Goal: Check status: Check status

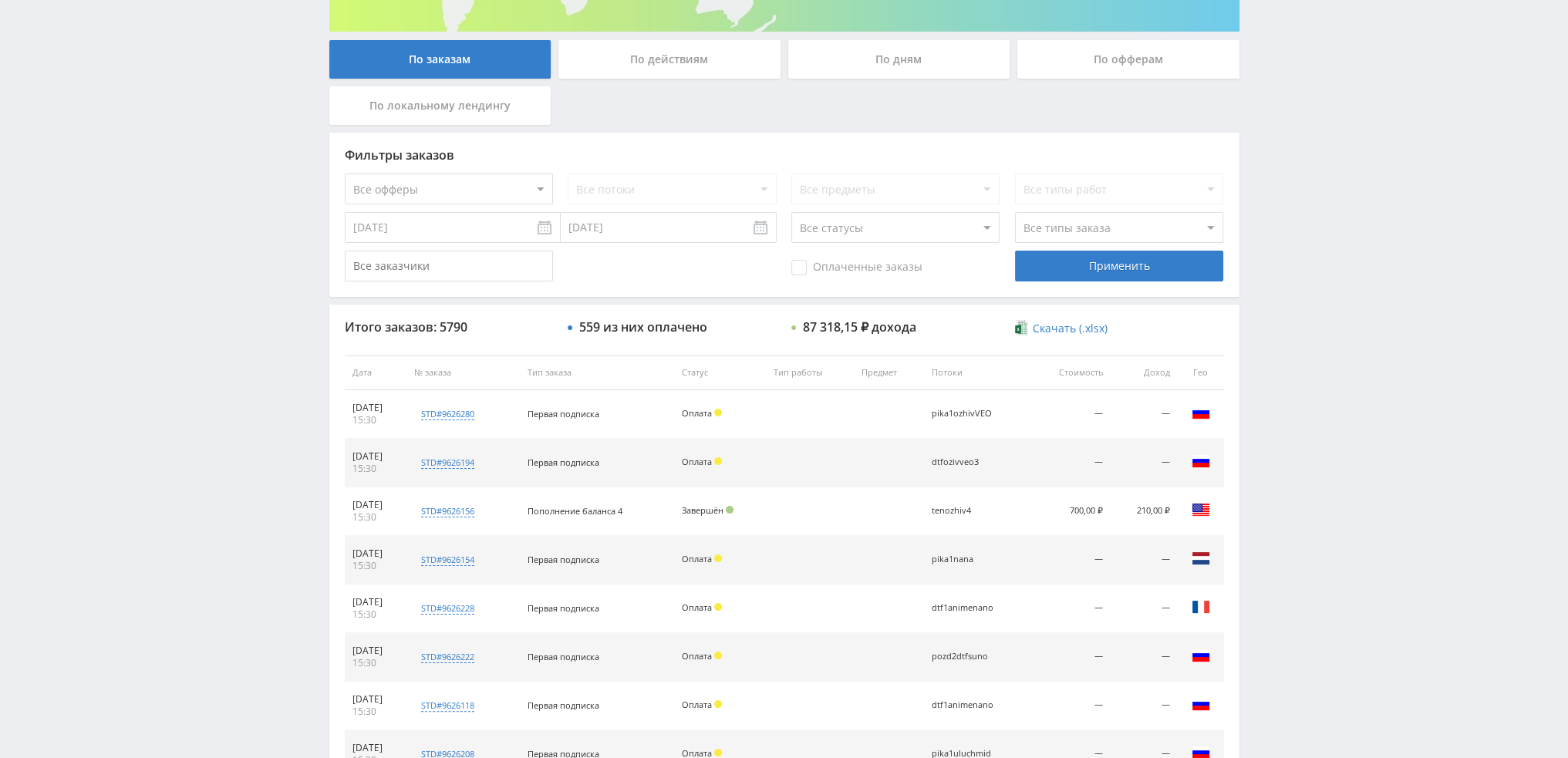
scroll to position [463, 0]
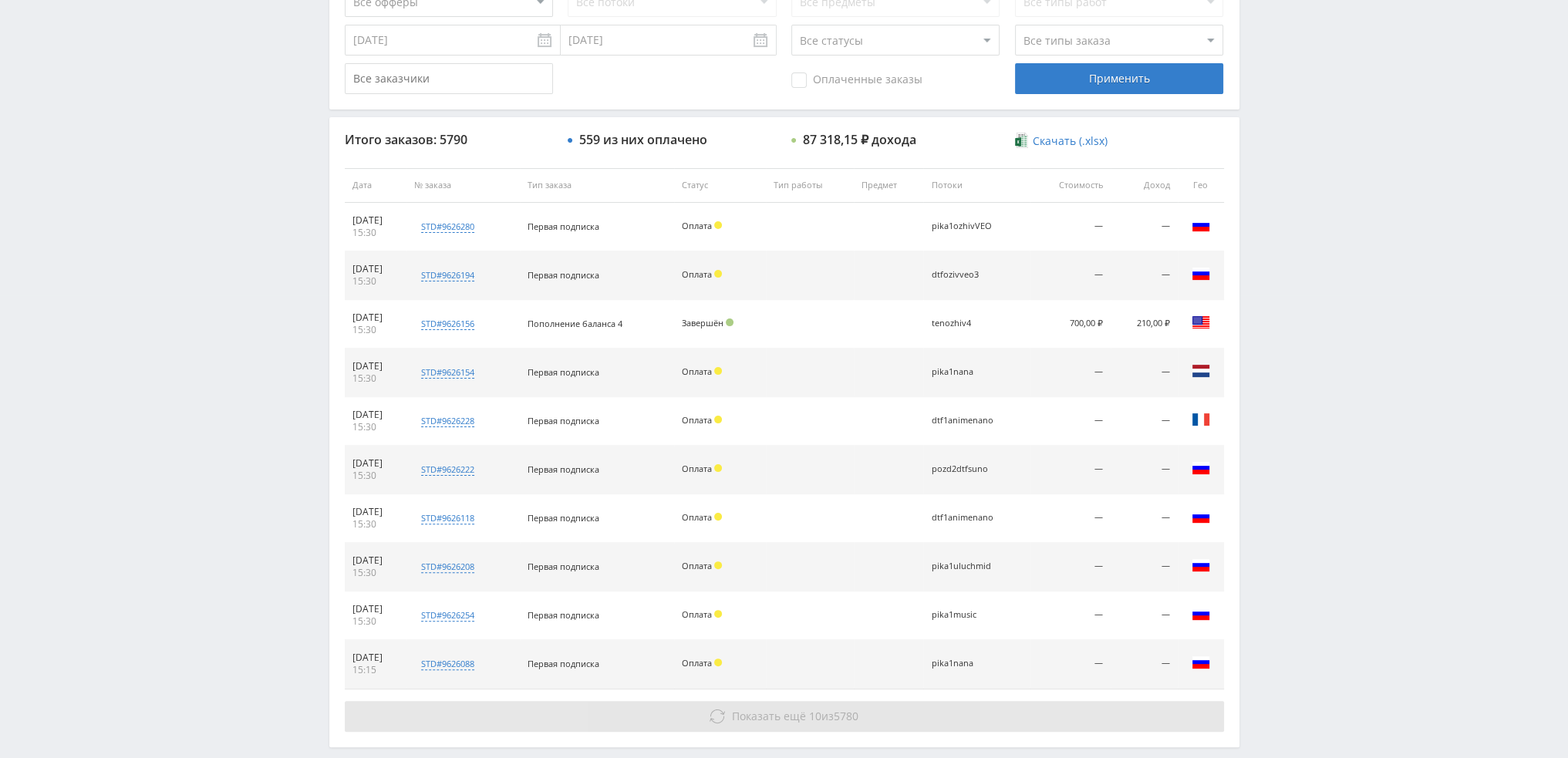
click at [787, 714] on span "Показать ещё" at bounding box center [769, 716] width 74 height 15
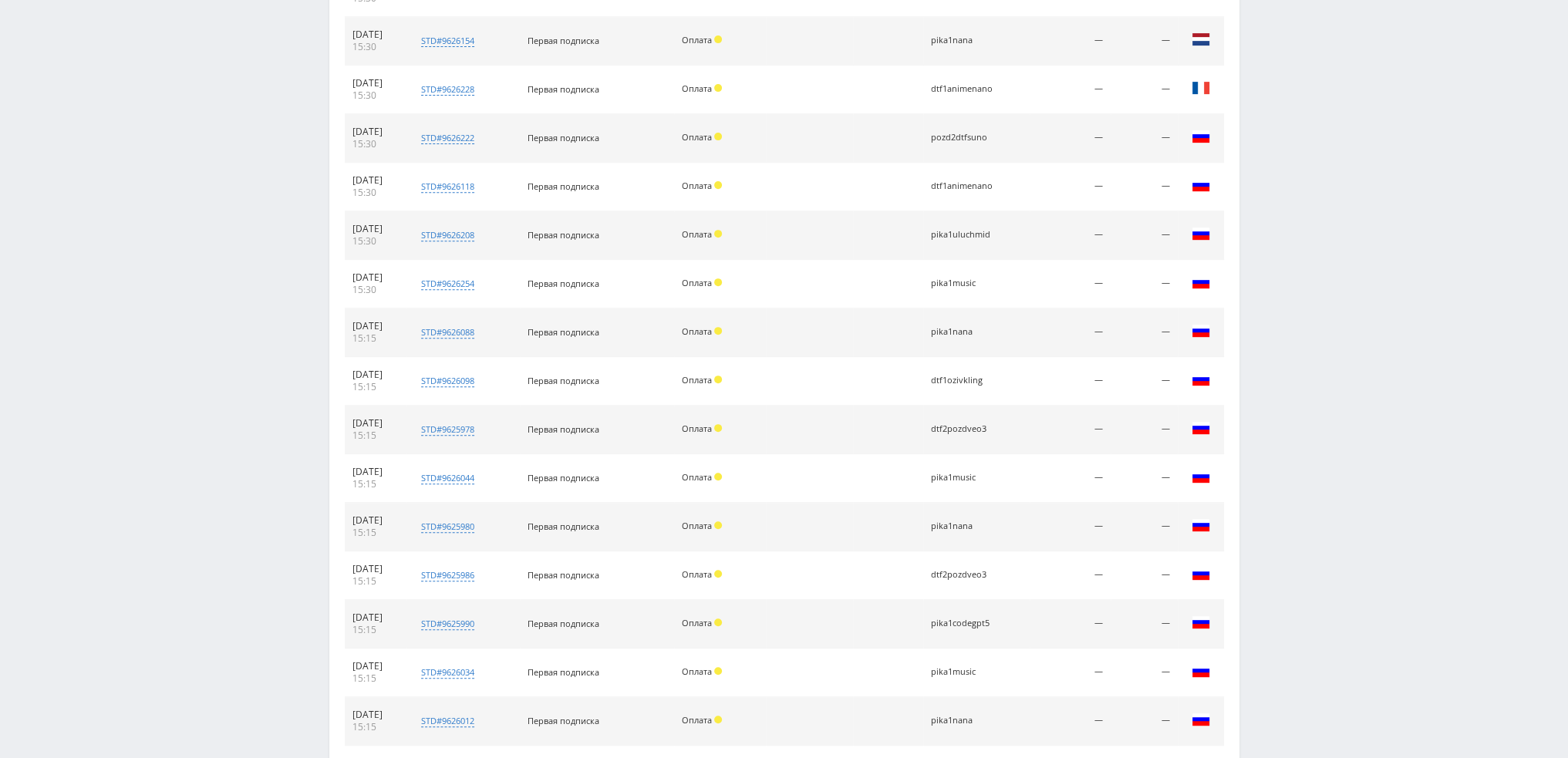
scroll to position [926, 0]
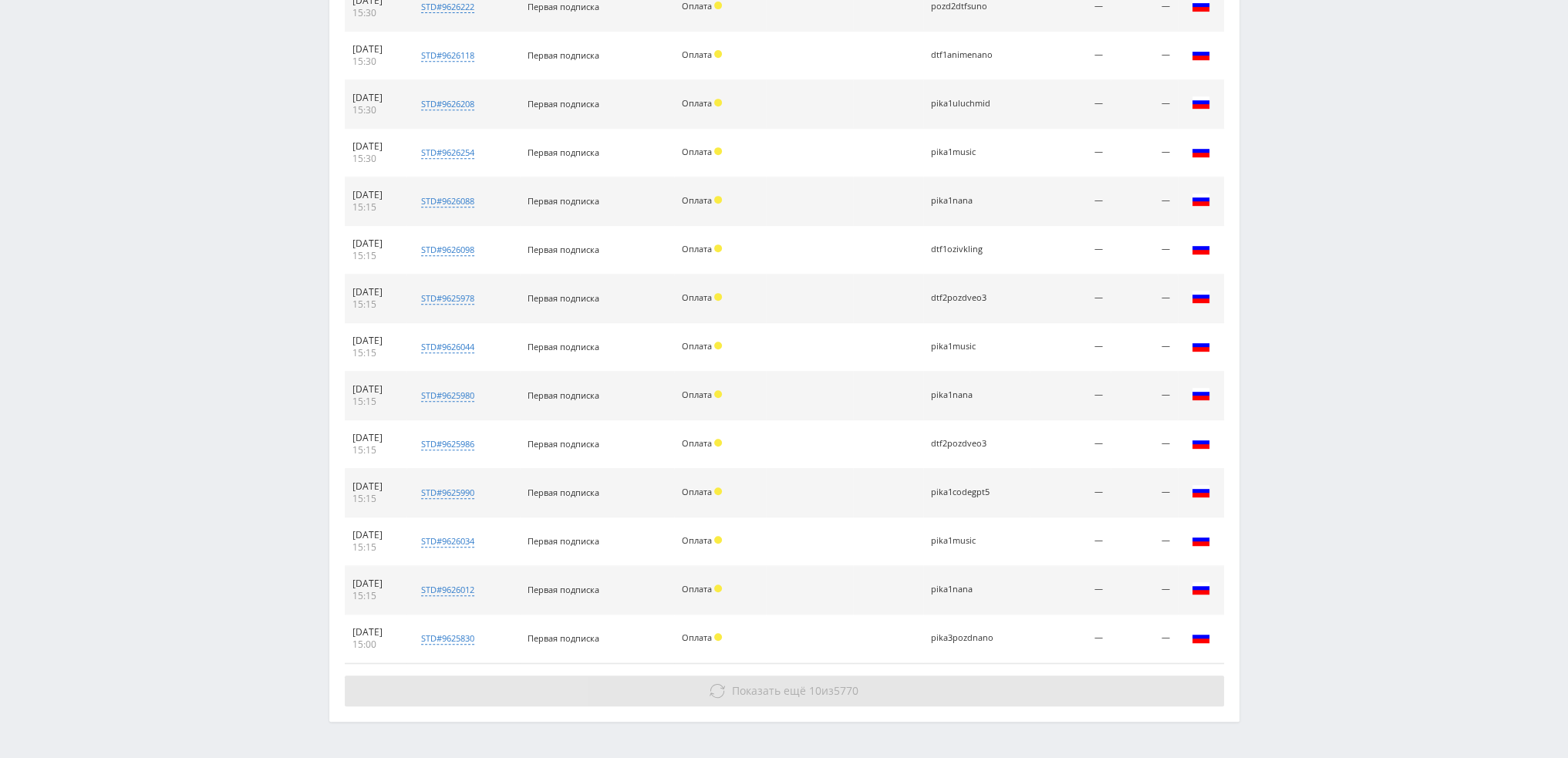
click at [867, 695] on button "Показать ещё 10 из 5770" at bounding box center [784, 691] width 879 height 31
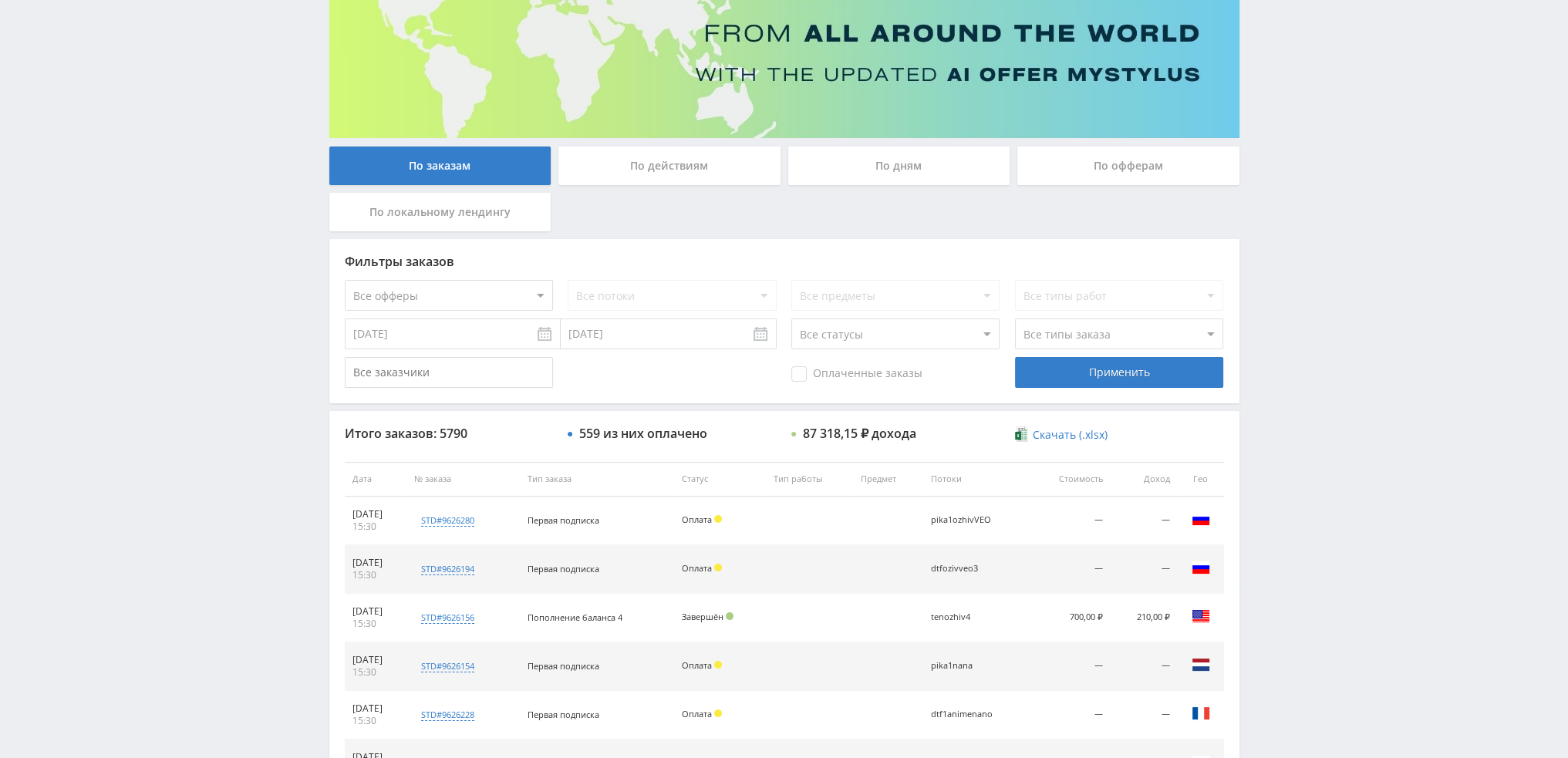
scroll to position [0, 0]
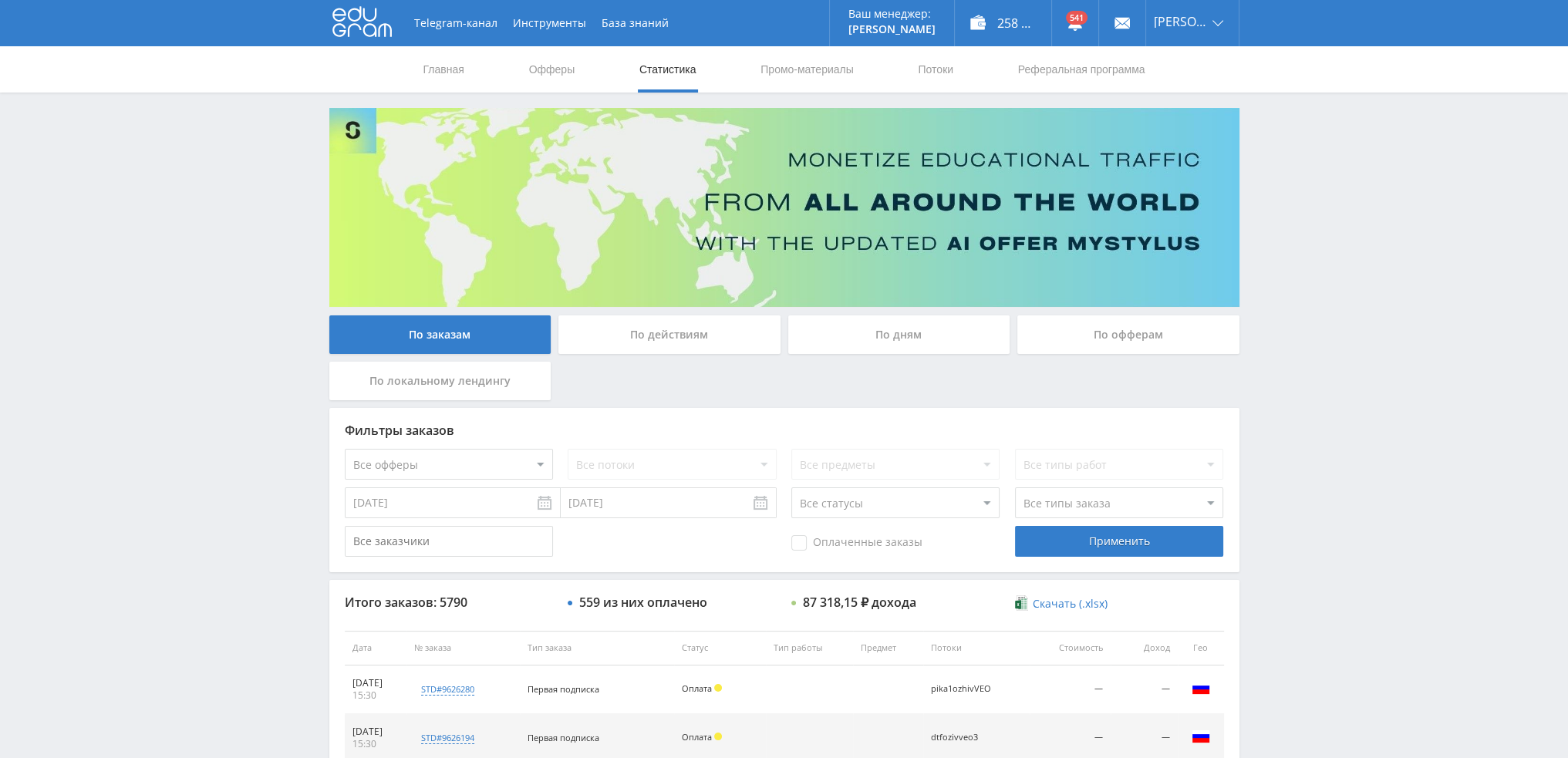
click at [895, 344] on div "По дням" at bounding box center [900, 334] width 222 height 38
click at [0, 0] on input "По дням" at bounding box center [0, 0] width 0 height 0
click at [871, 330] on div "По дням" at bounding box center [900, 334] width 222 height 38
click at [0, 0] on input "По дням" at bounding box center [0, 0] width 0 height 0
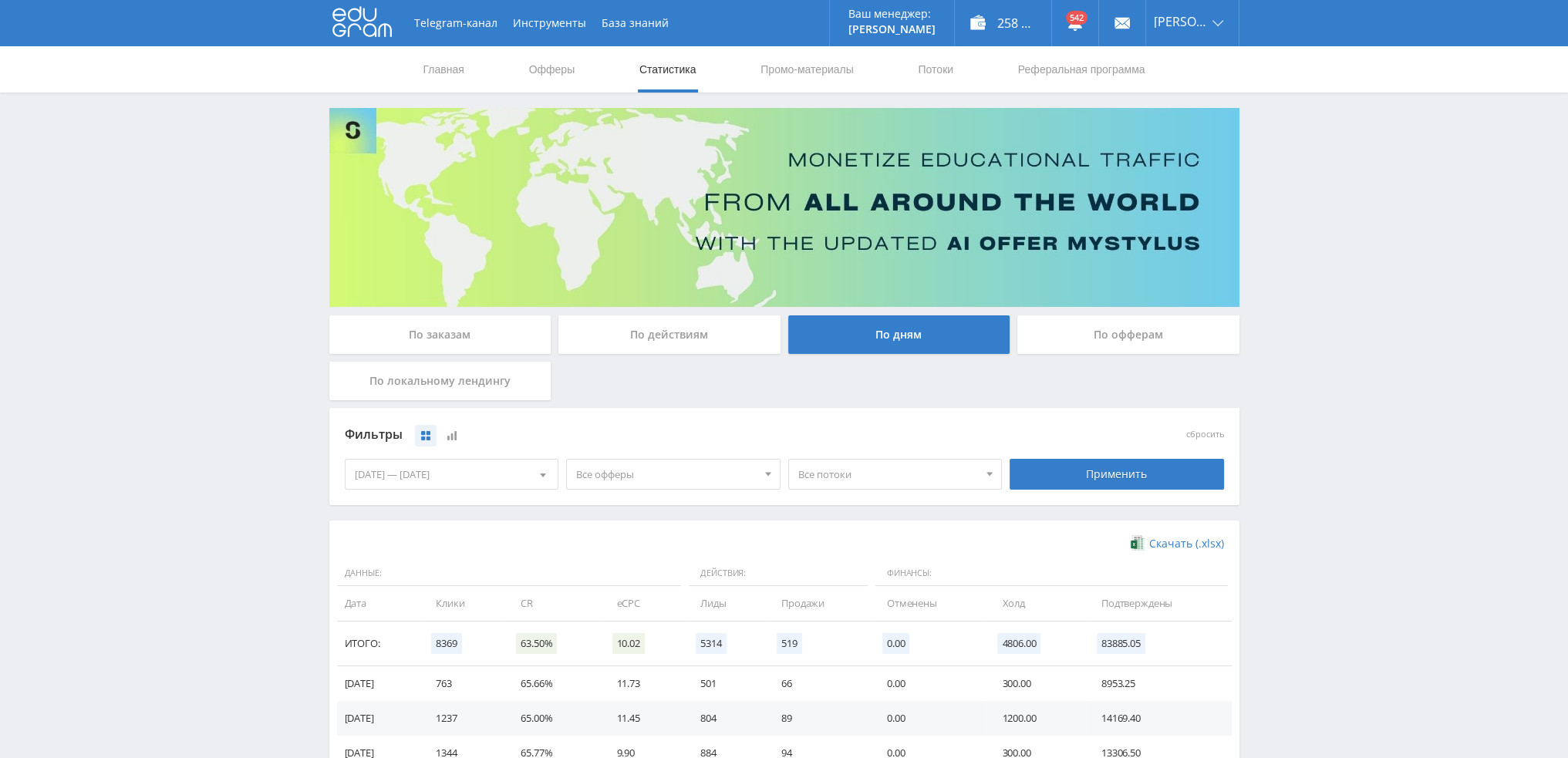
click at [464, 337] on div "По заказам" at bounding box center [441, 334] width 222 height 38
click at [0, 0] on input "По заказам" at bounding box center [0, 0] width 0 height 0
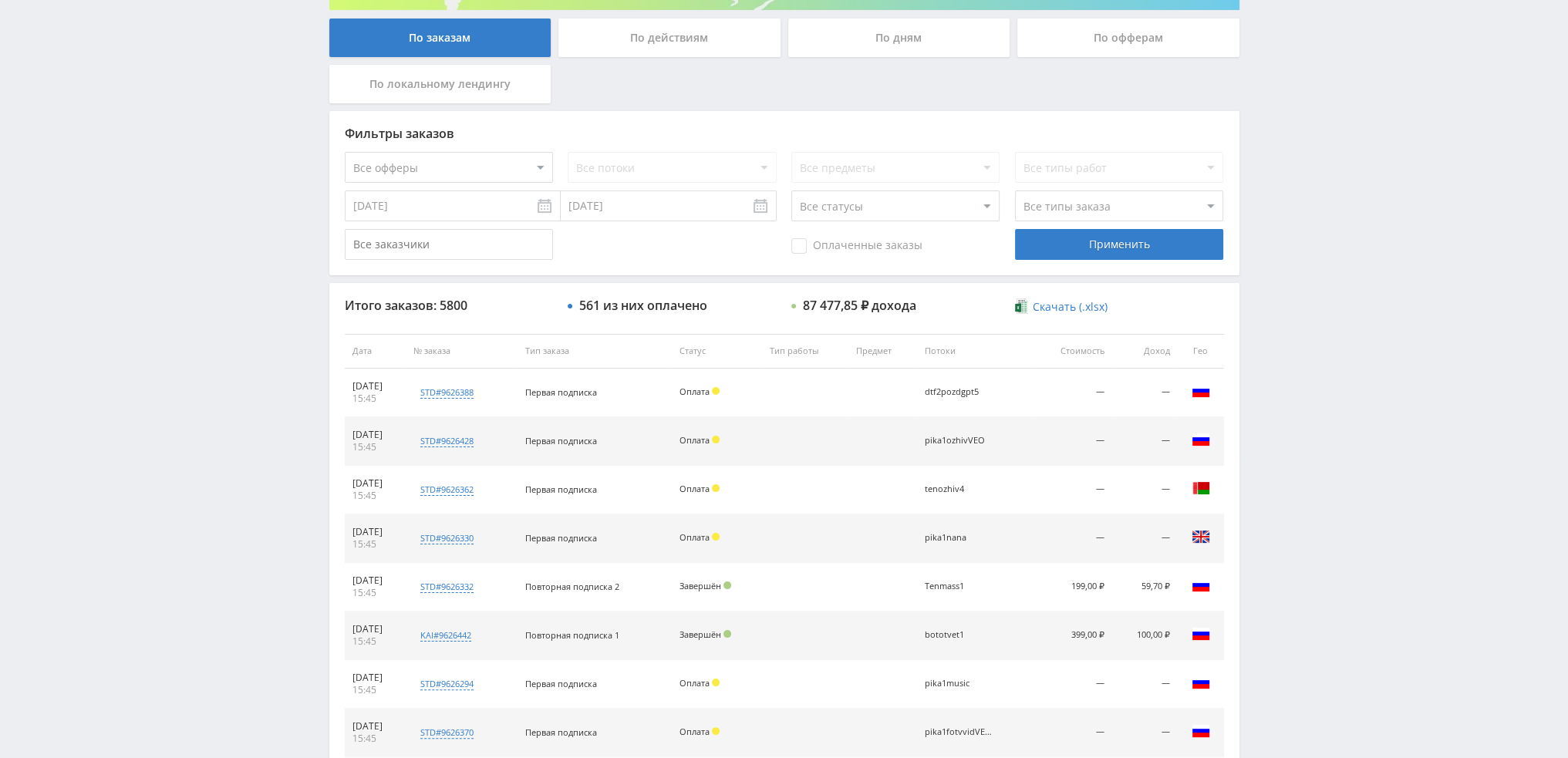
scroll to position [148, 0]
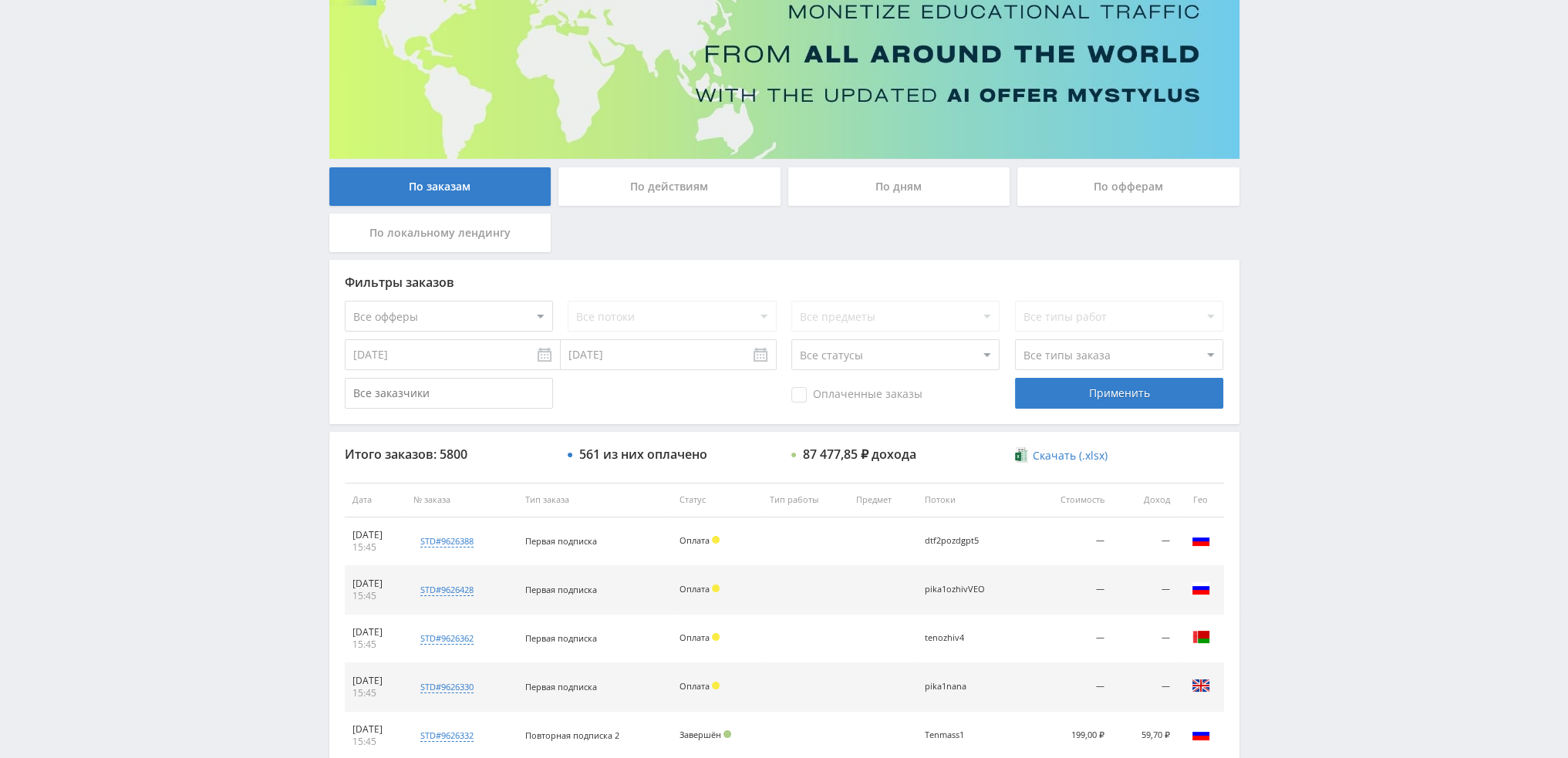
click at [896, 194] on div "По дням" at bounding box center [900, 186] width 222 height 38
click at [0, 0] on input "По дням" at bounding box center [0, 0] width 0 height 0
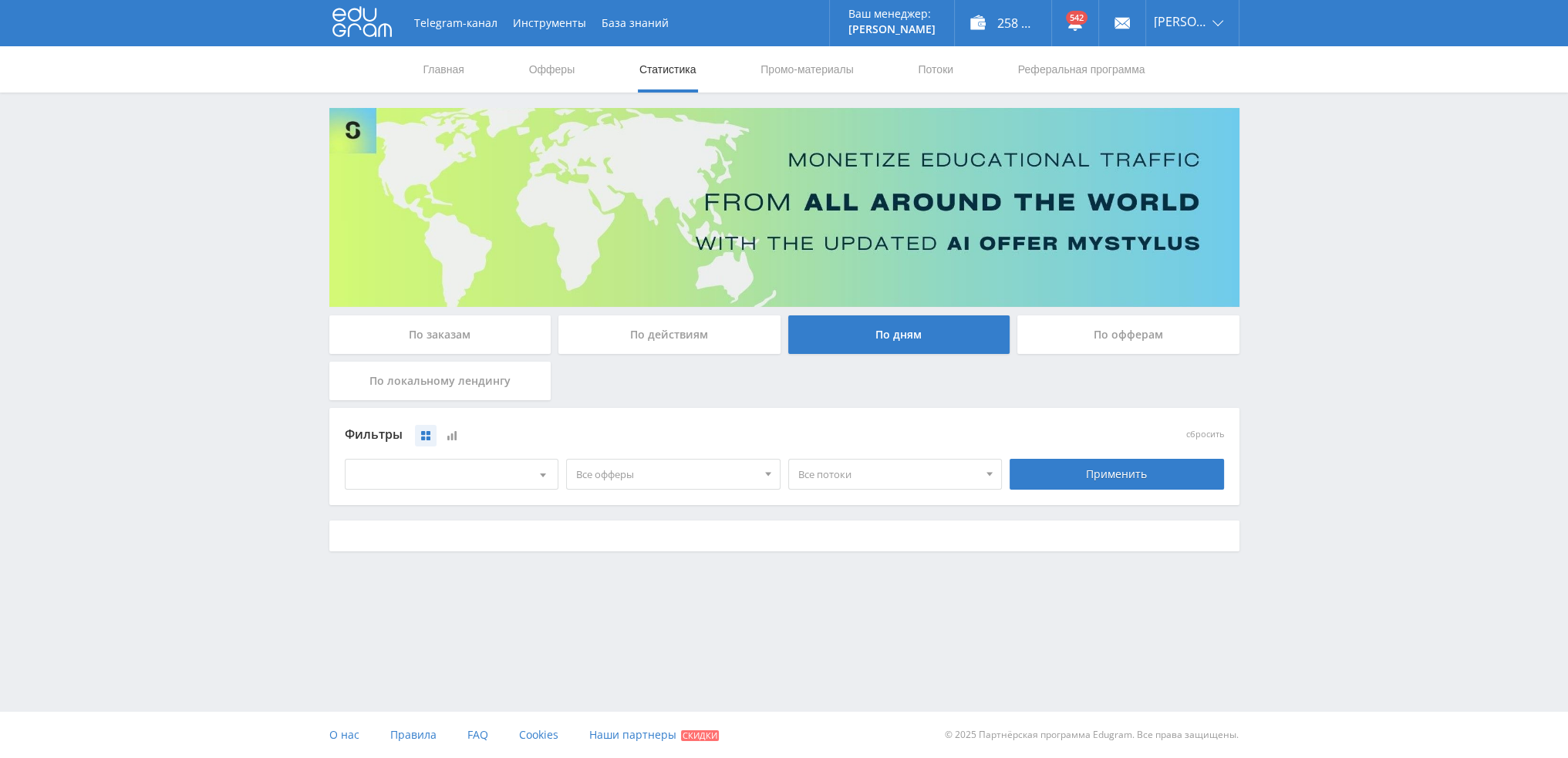
scroll to position [0, 0]
click at [682, 481] on span "Все офферы" at bounding box center [672, 474] width 181 height 29
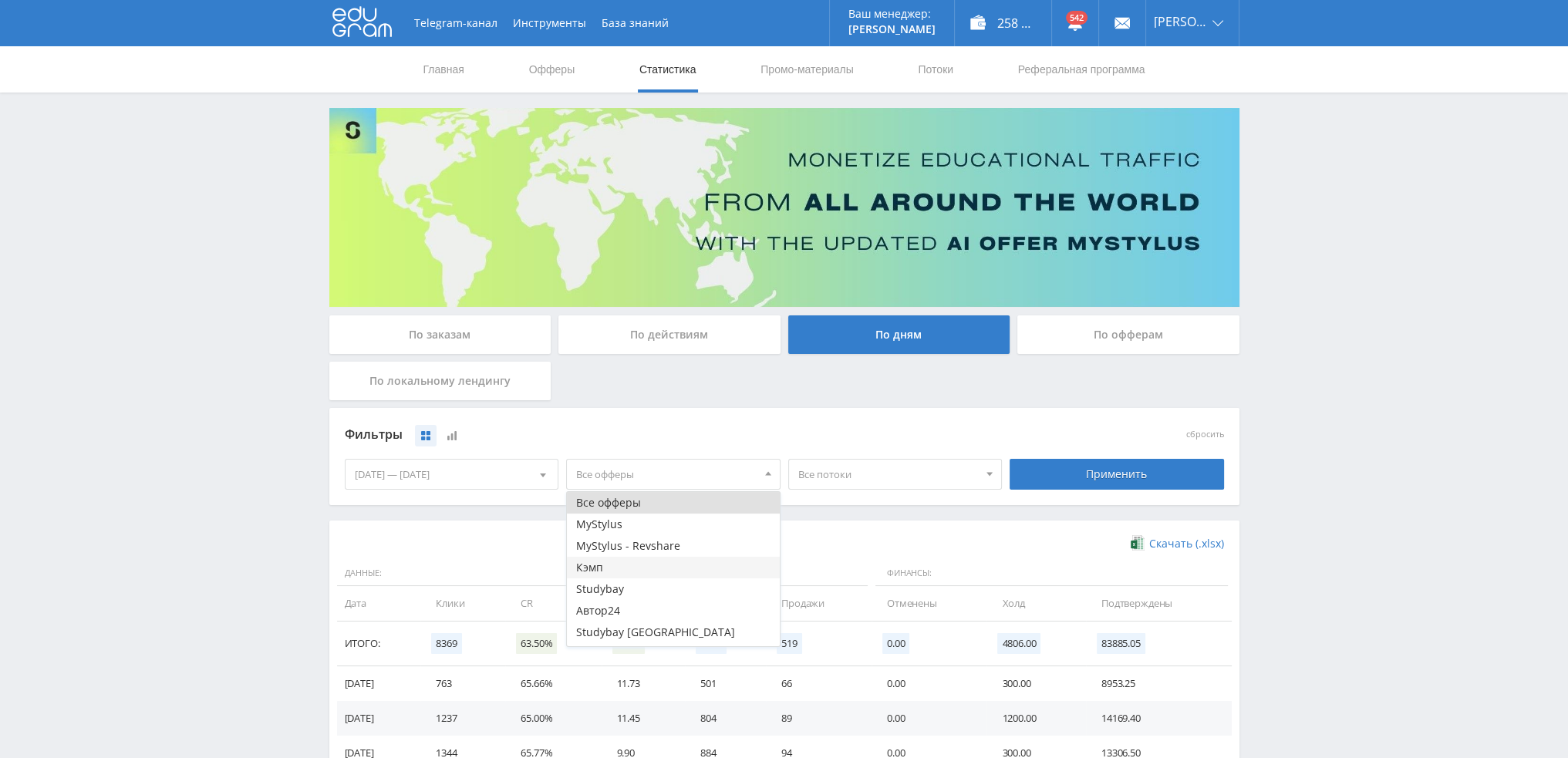
click at [622, 576] on button "Кэмп" at bounding box center [673, 567] width 213 height 21
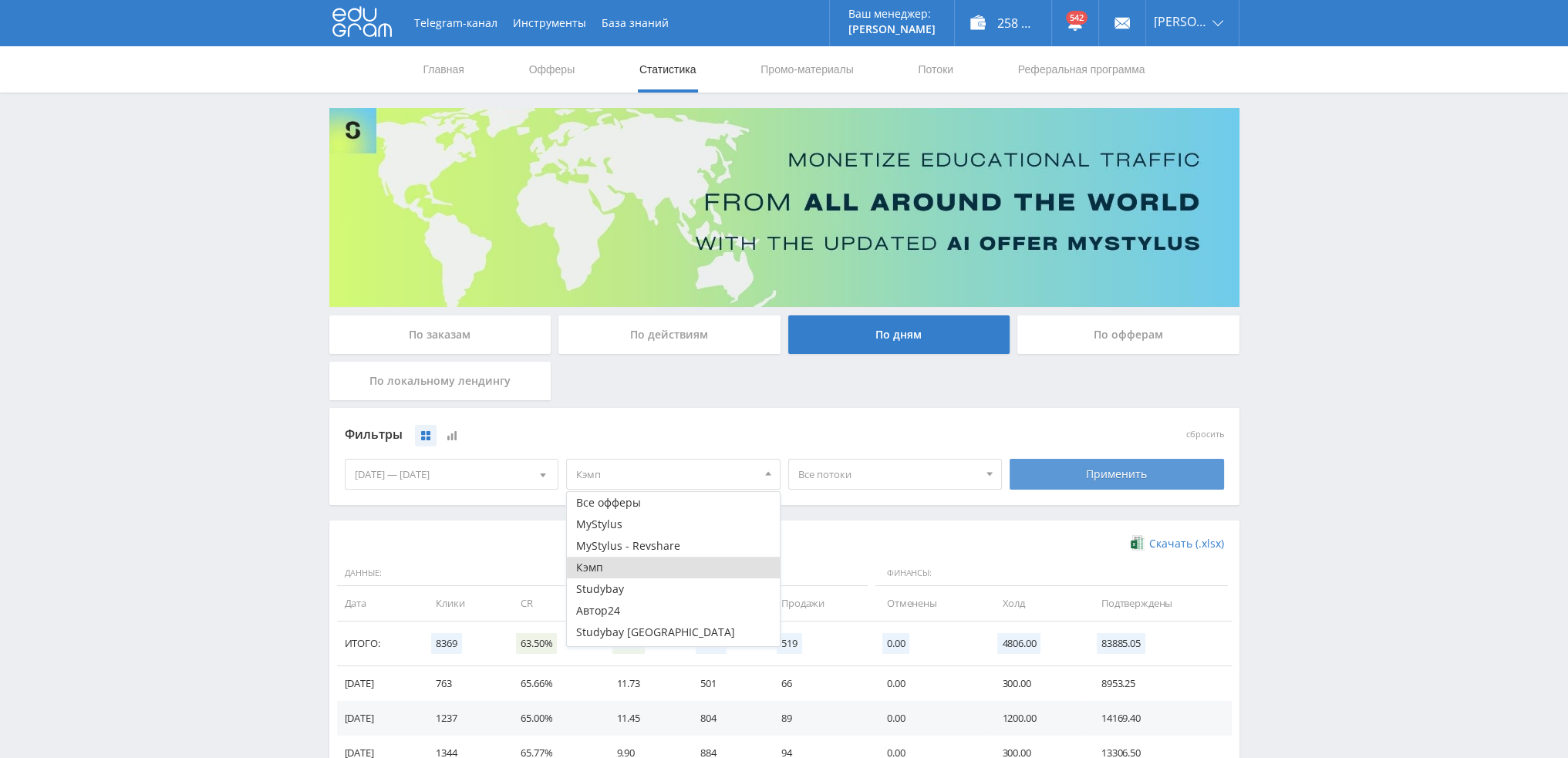
click at [1081, 477] on div "Применить" at bounding box center [1116, 474] width 214 height 31
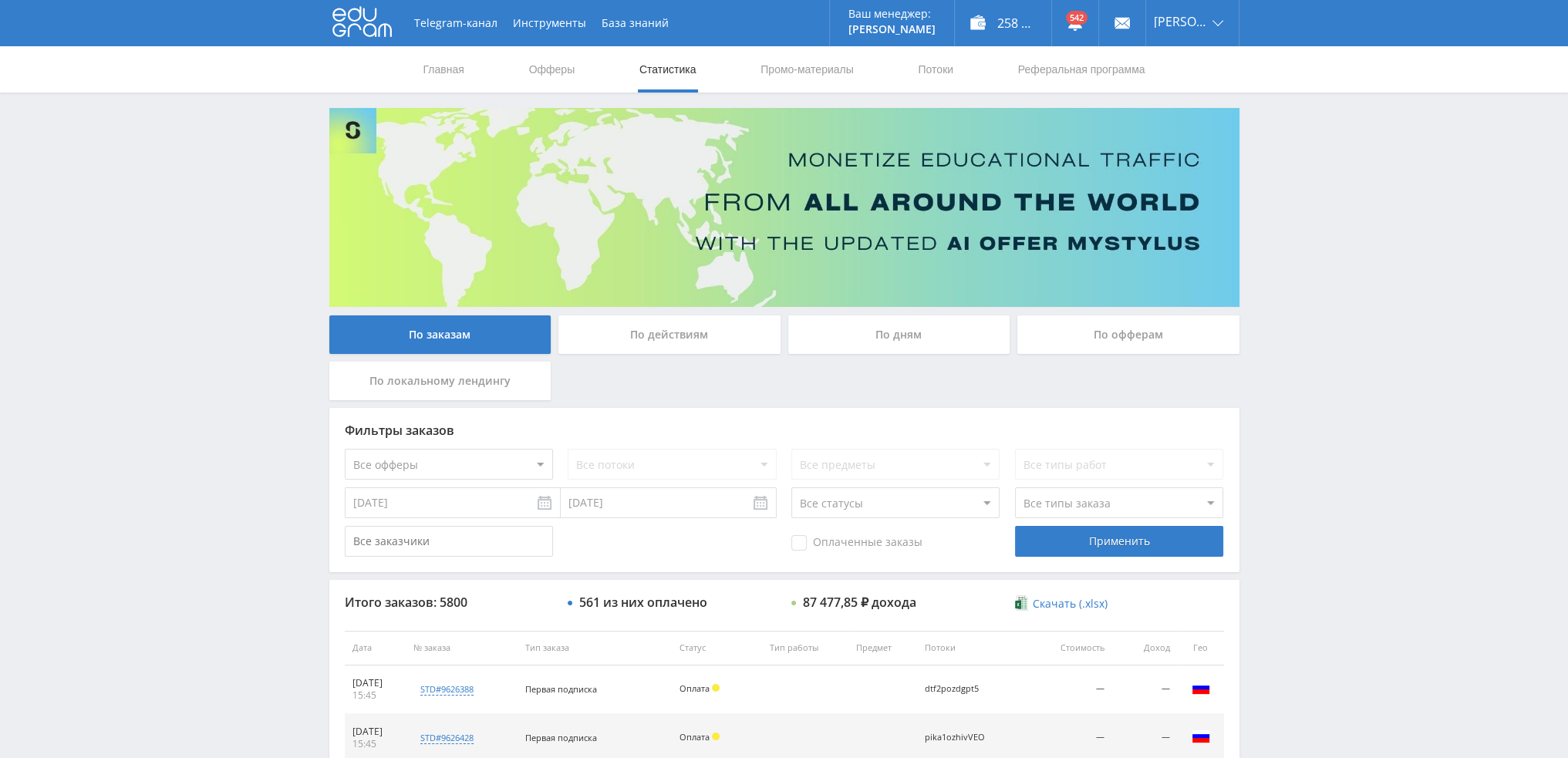
click at [894, 325] on div "По дням" at bounding box center [900, 334] width 222 height 38
click at [0, 0] on input "По дням" at bounding box center [0, 0] width 0 height 0
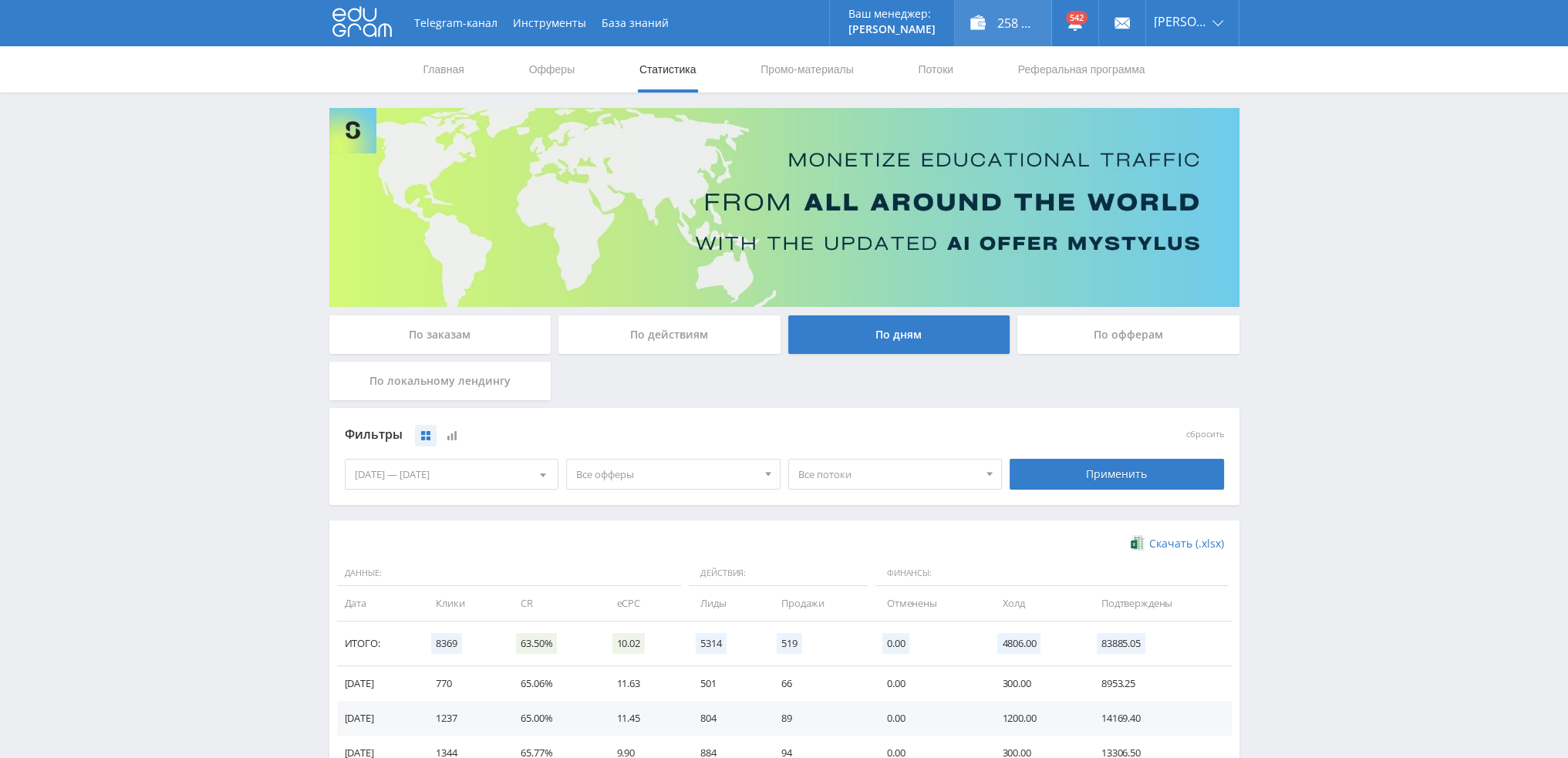
click at [1031, 23] on div "258 815,00 ₽" at bounding box center [1003, 23] width 97 height 47
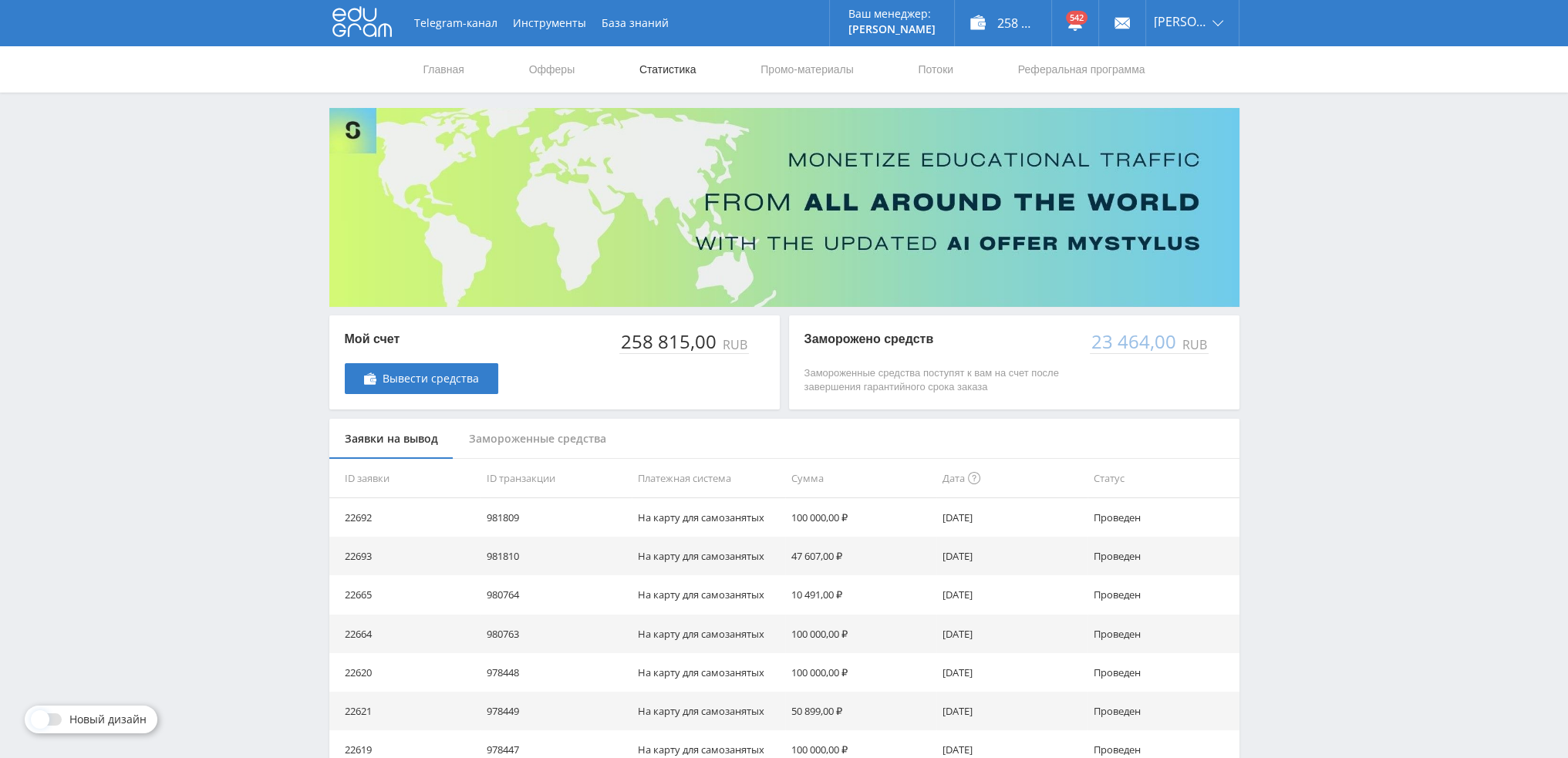
click at [657, 72] on link "Статистика" at bounding box center [668, 70] width 61 height 47
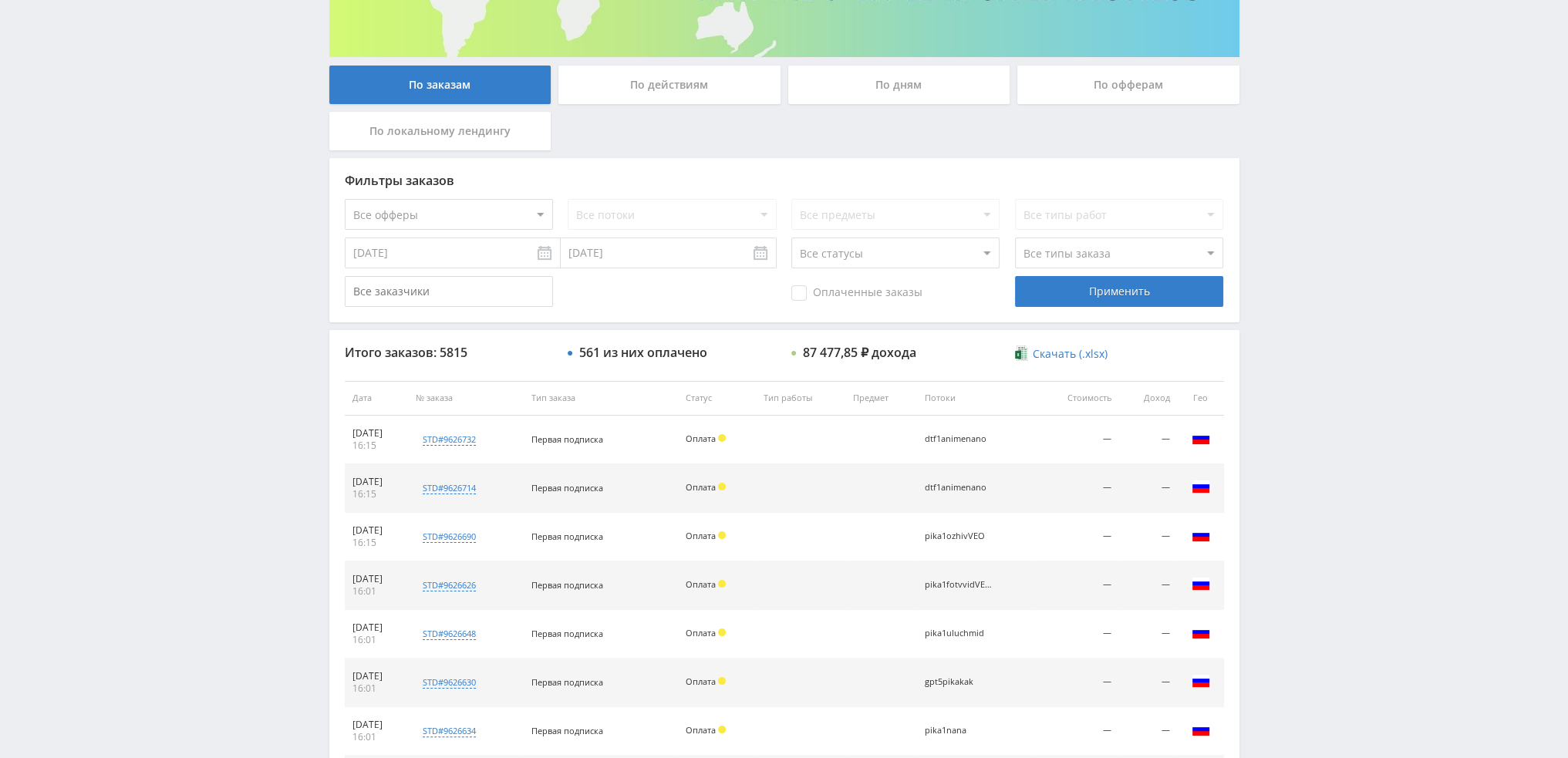
scroll to position [463, 0]
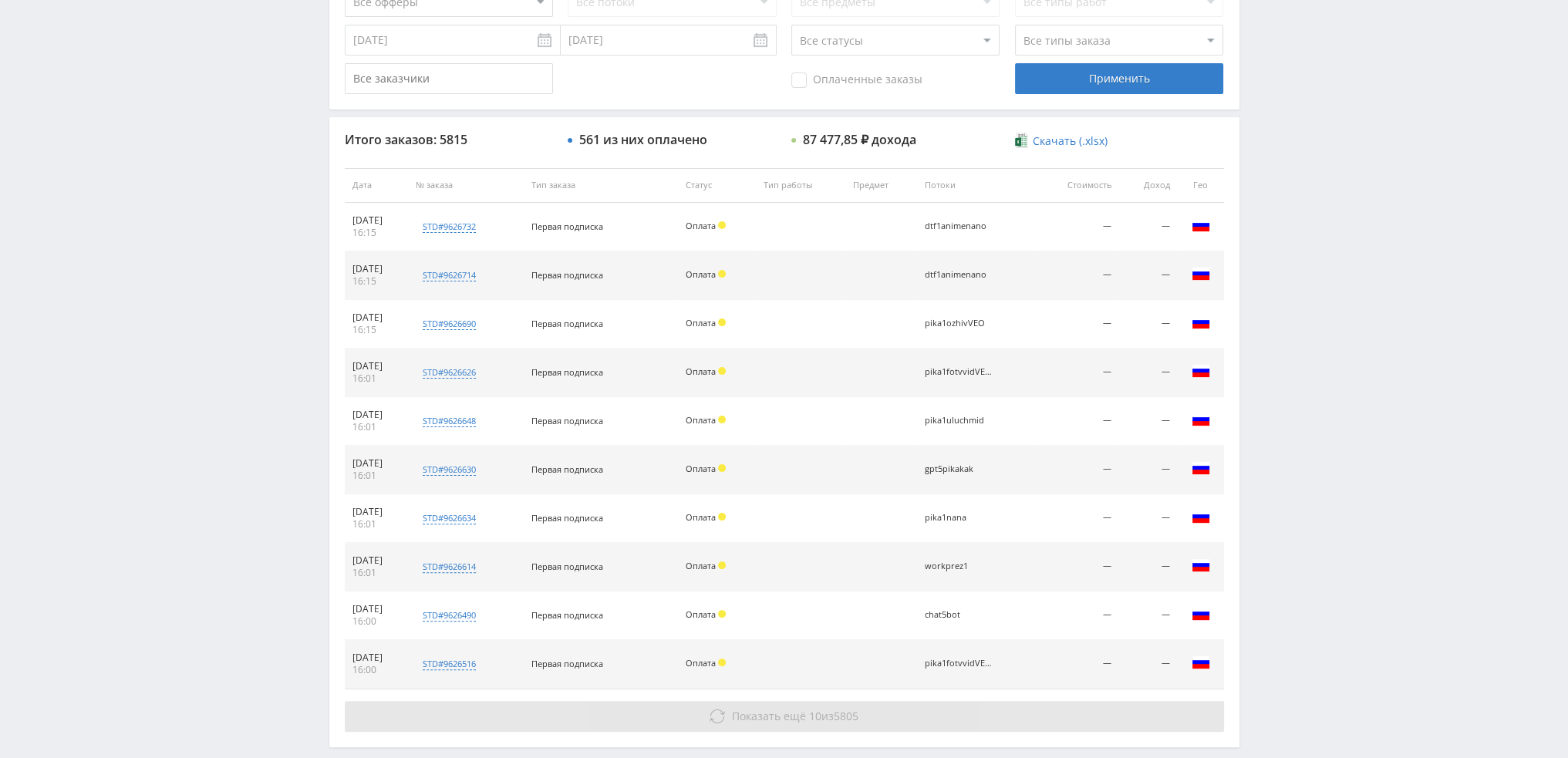
click at [817, 720] on span "Показать ещё 10 из 5805" at bounding box center [795, 716] width 127 height 15
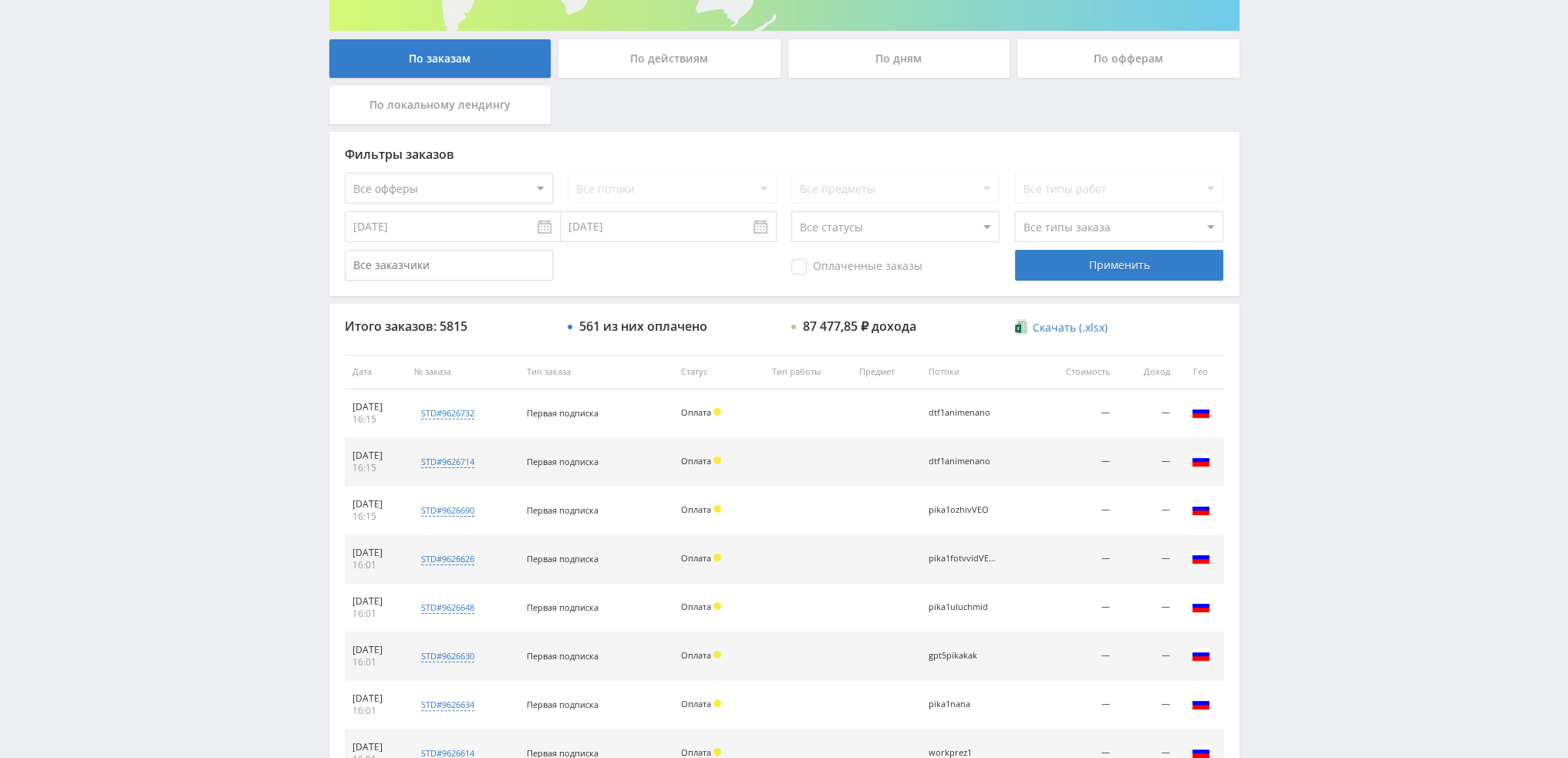
scroll to position [0, 0]
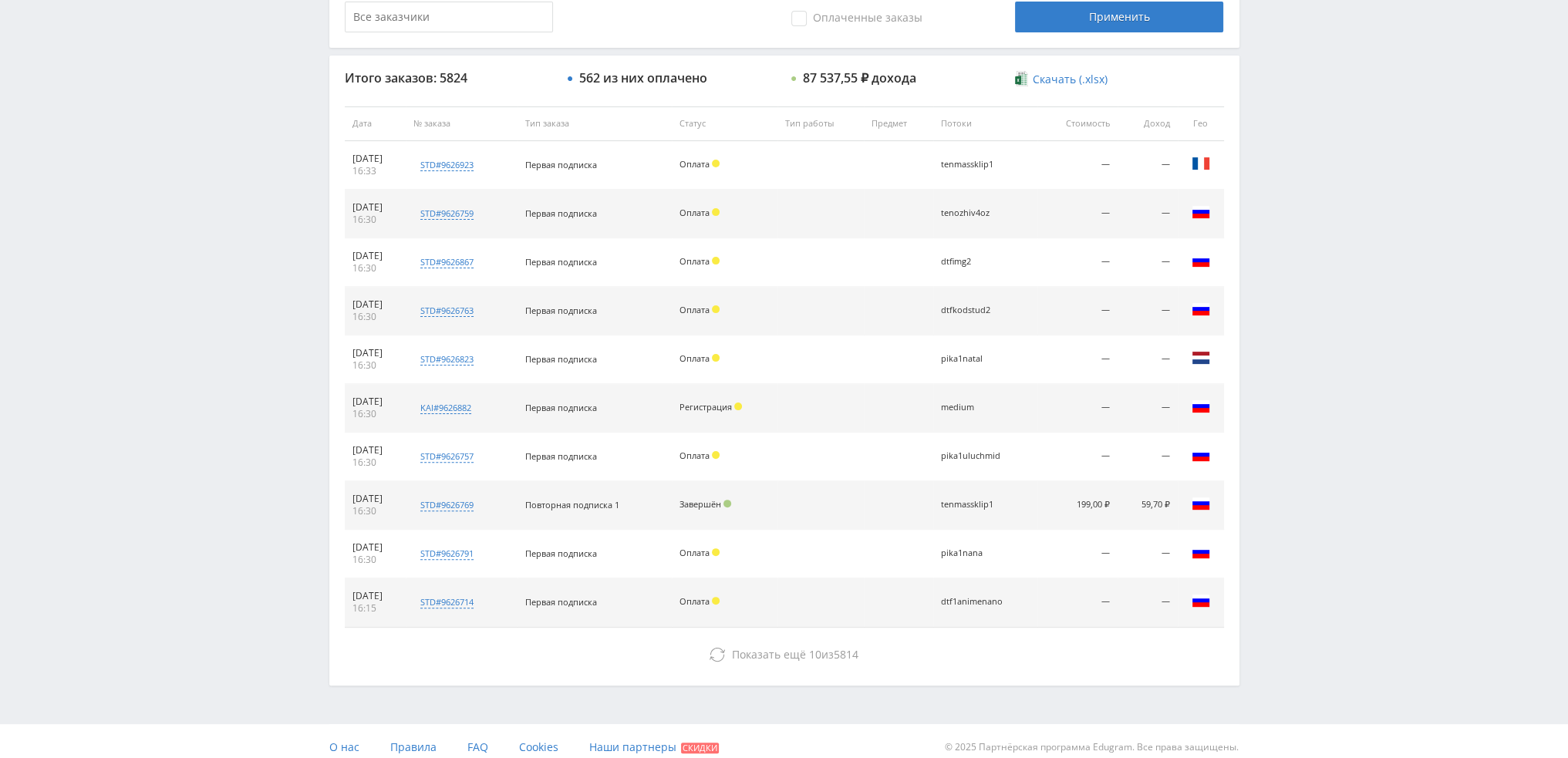
scroll to position [534, 0]
